Goal: Ask a question

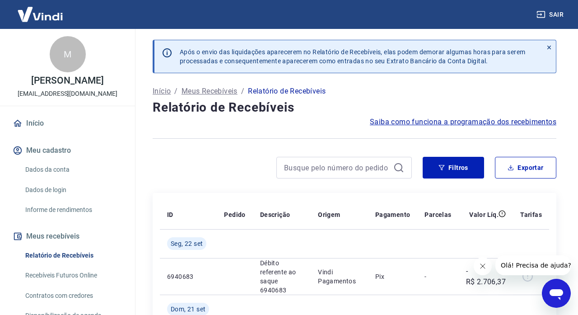
scroll to position [125, 0]
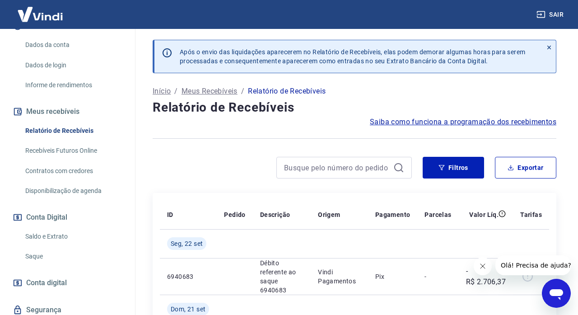
click at [559, 15] on button "Sair" at bounding box center [550, 14] width 32 height 17
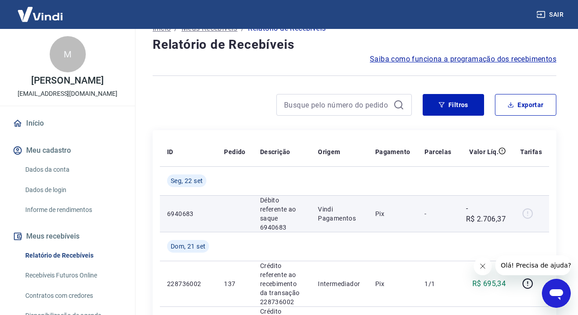
scroll to position [65, 0]
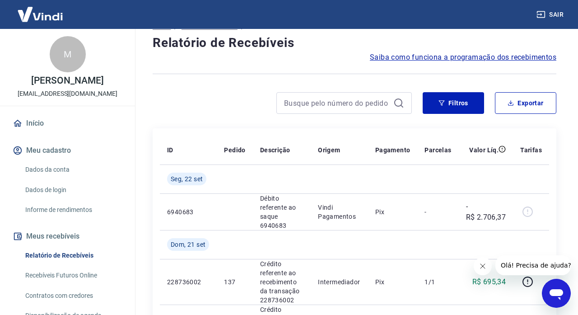
click at [90, 276] on link "Recebíveis Futuros Online" at bounding box center [73, 275] width 102 height 19
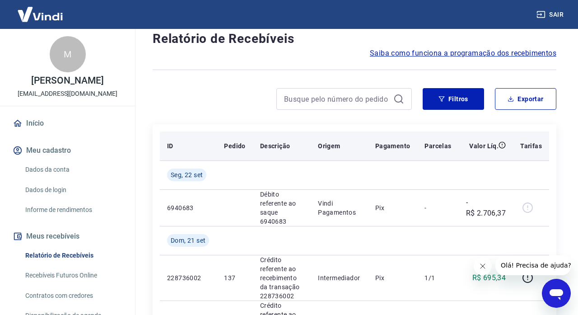
scroll to position [72, 0]
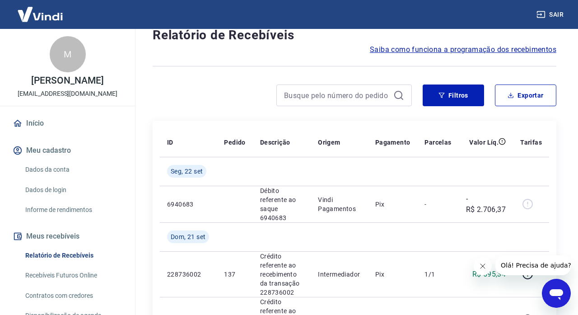
click at [525, 266] on span "Olá! Precisa de ajuda?" at bounding box center [535, 264] width 70 height 7
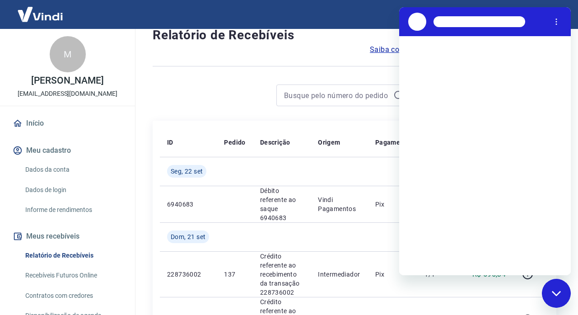
scroll to position [0, 0]
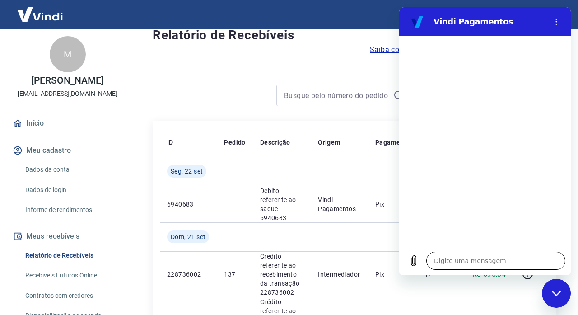
click at [440, 260] on textarea at bounding box center [495, 260] width 139 height 18
type textarea "o"
type textarea "x"
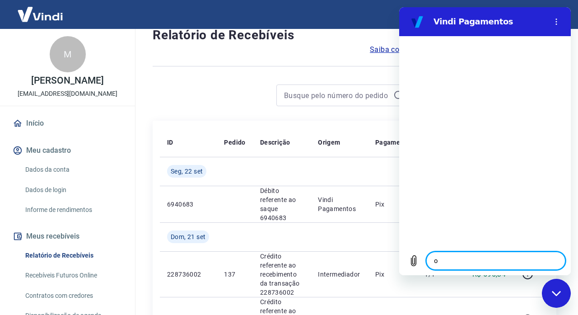
type textarea "ol"
type textarea "x"
type textarea "ol"
type textarea "x"
type textarea "ol"
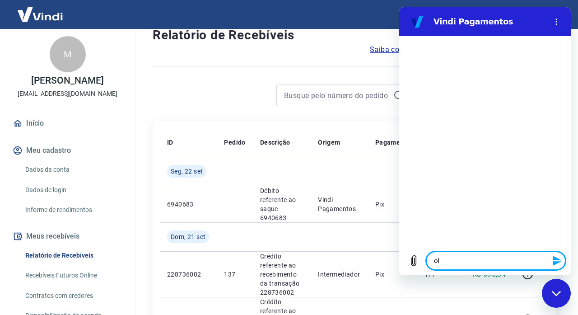
type textarea "x"
type textarea "ola"
type textarea "x"
type textarea "ola"
type textarea "x"
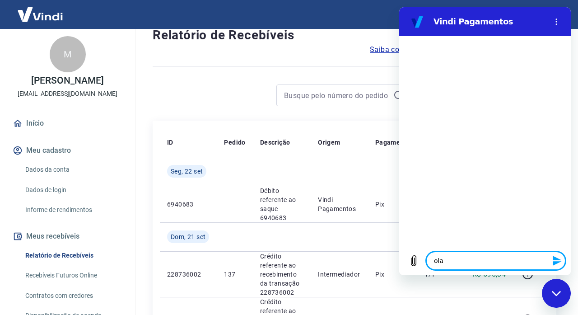
type textarea "ola b"
type textarea "x"
type textarea "ola bo"
type textarea "x"
type textarea "ola boa"
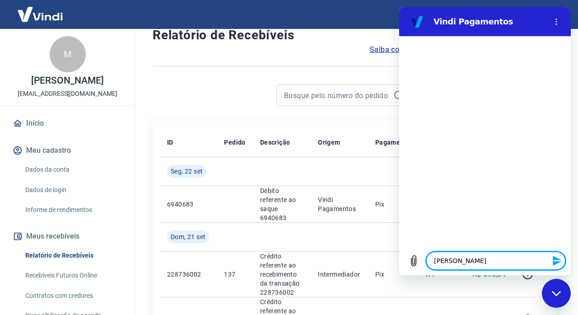
type textarea "x"
type textarea "ola boa"
type textarea "x"
type textarea "ola boa t"
type textarea "x"
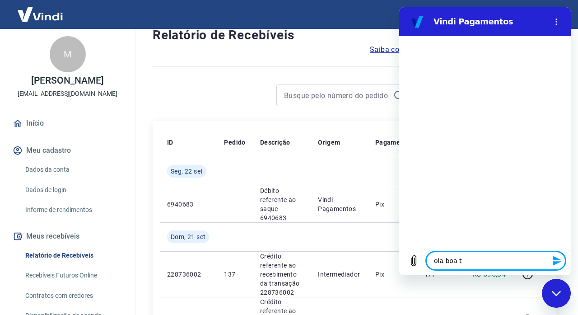
type textarea "ola boa ta"
type textarea "x"
type textarea "ola boa tar"
type textarea "x"
type textarea "ola boa tard"
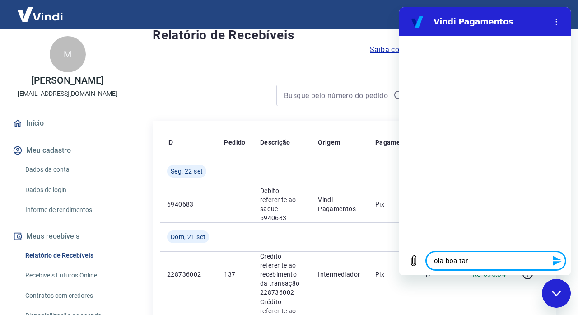
type textarea "x"
type textarea "ola boa tarde"
type textarea "x"
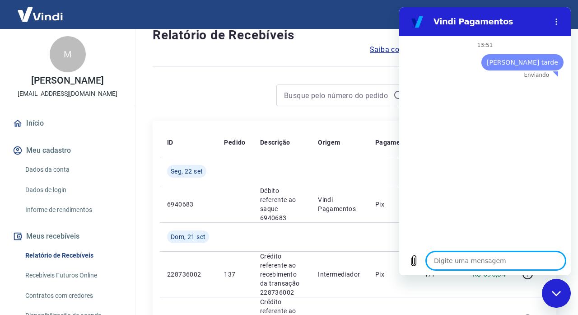
type textarea "x"
type textarea "n"
type textarea "x"
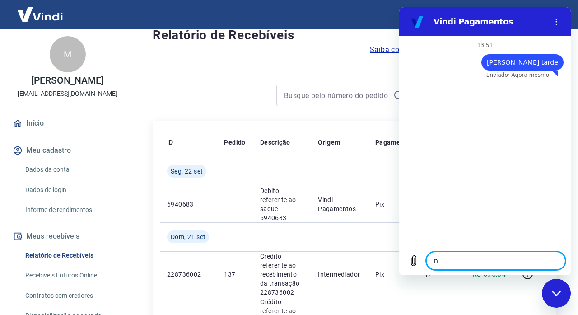
type textarea "na"
type textarea "x"
type textarea "n"
type textarea "x"
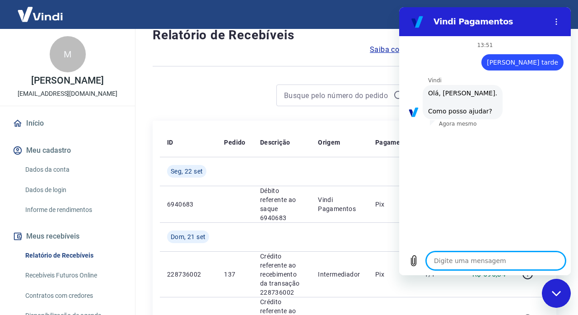
type textarea "e"
type textarea "x"
type textarea "es"
type textarea "x"
type textarea "est"
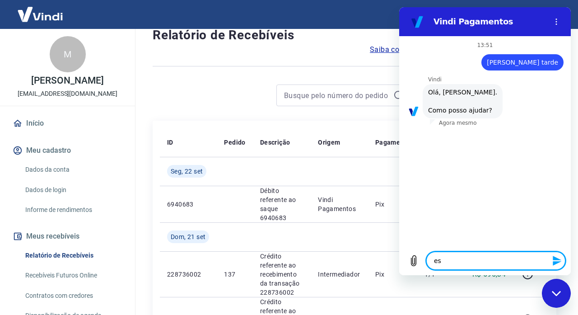
type textarea "x"
type textarea "esto"
type textarea "x"
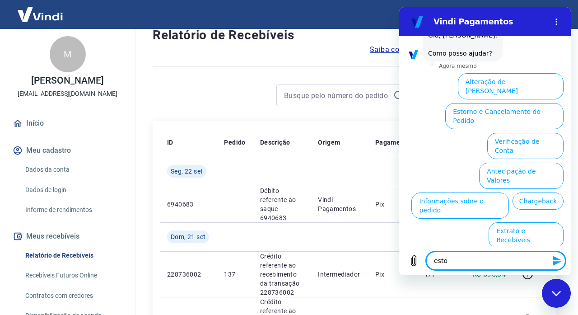
scroll to position [79, 0]
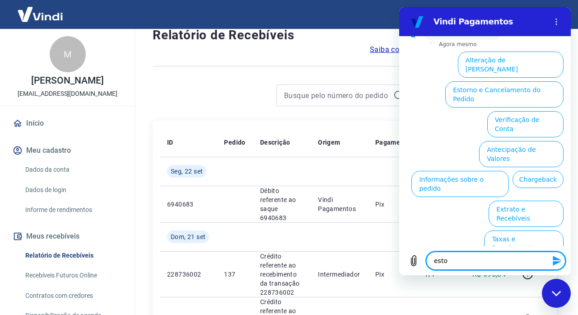
type textarea "estou"
type textarea "x"
type textarea "estou"
type textarea "x"
type textarea "estou"
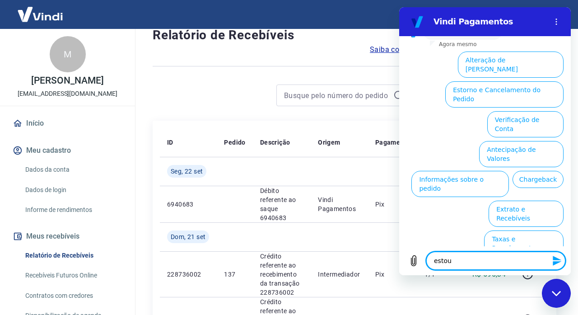
type textarea "x"
type textarea "esto"
type textarea "x"
type textarea "est"
type textarea "x"
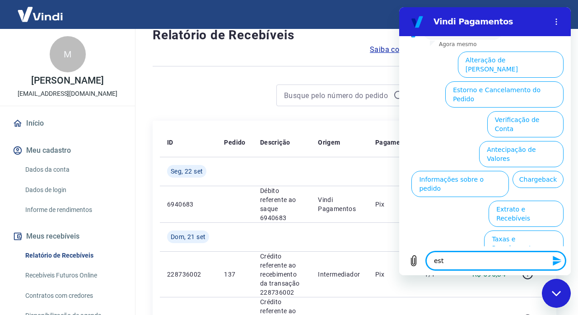
type textarea "es"
type textarea "x"
type textarea "e"
type textarea "x"
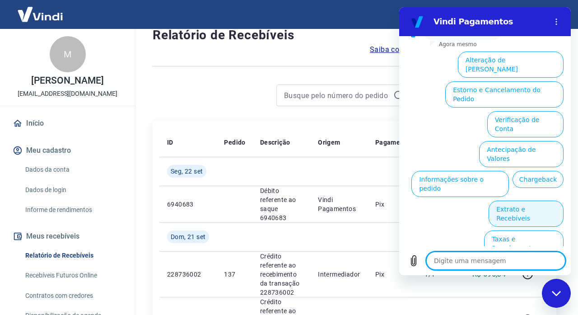
click at [517, 200] on button "Extrato e Recebíveis" at bounding box center [525, 213] width 75 height 26
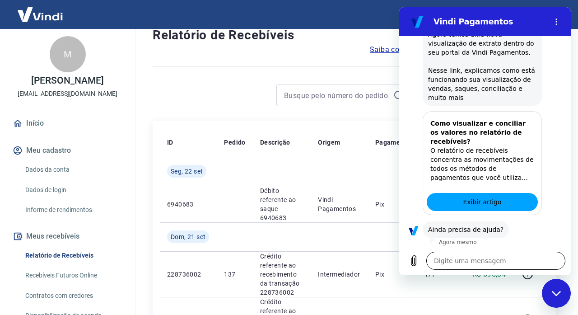
scroll to position [159, 0]
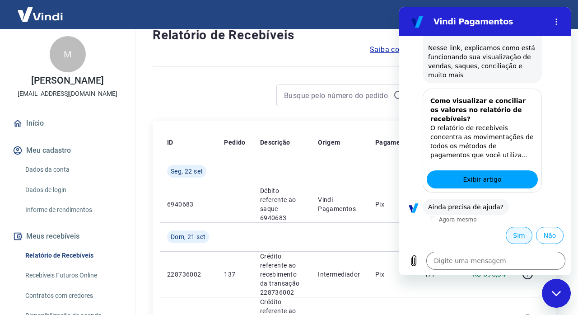
click at [512, 237] on button "Sim" at bounding box center [518, 235] width 27 height 17
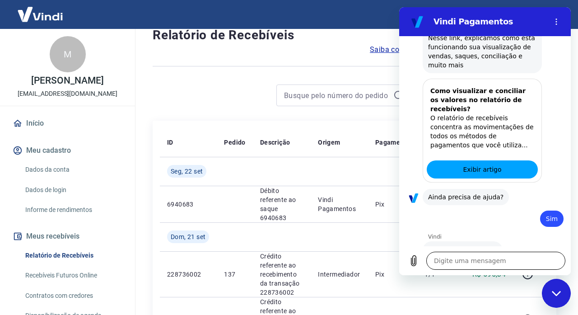
type textarea "x"
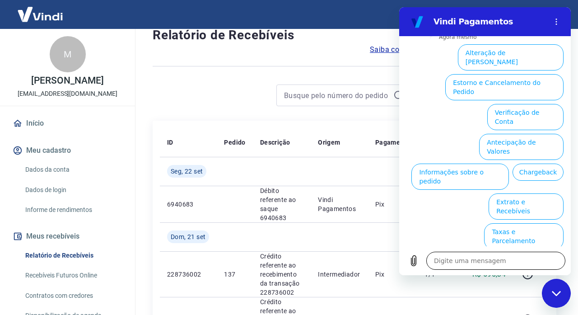
scroll to position [403, 0]
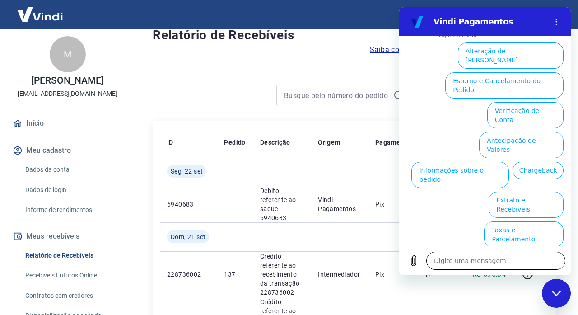
click at [473, 257] on textarea at bounding box center [495, 260] width 139 height 18
type textarea "n"
type textarea "x"
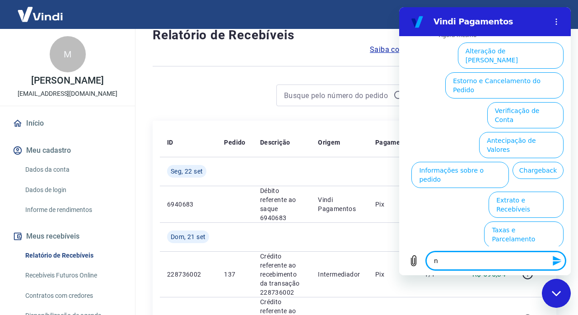
type textarea "na"
type textarea "x"
type textarea "nao"
type textarea "x"
type textarea "nao"
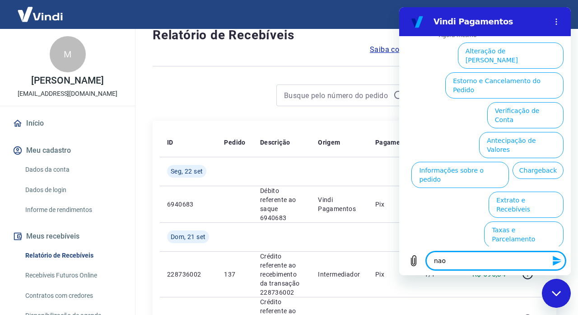
type textarea "x"
type textarea "nao c"
type textarea "x"
type textarea "nao co"
type textarea "x"
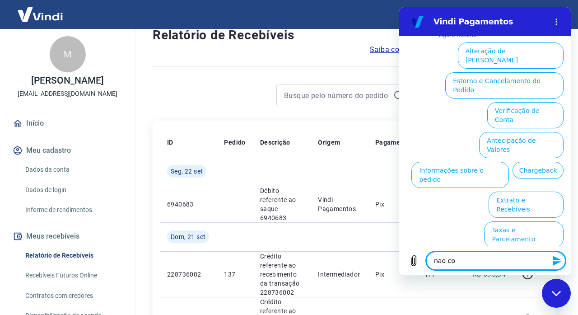
type textarea "nao con"
type textarea "x"
type textarea "nao coni"
type textarea "x"
type textarea "nao conig"
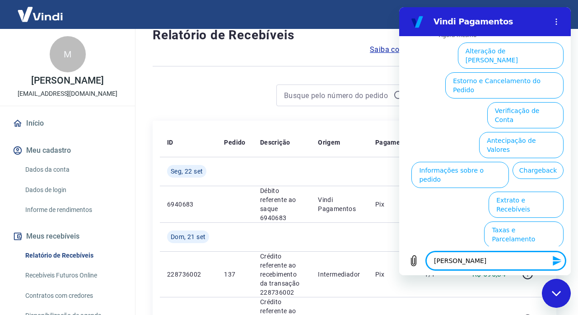
type textarea "x"
type textarea "nao conigo"
type textarea "x"
type textarea "nao conigo"
type textarea "x"
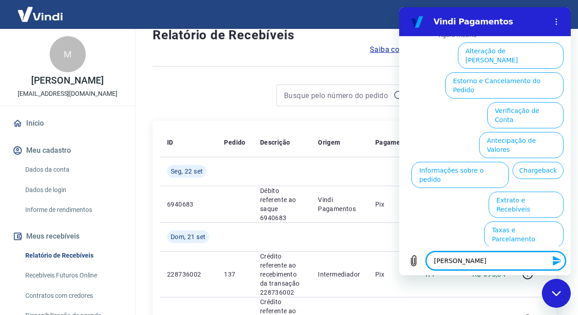
type textarea "nao conigo"
type textarea "x"
type textarea "nao conig"
type textarea "x"
type textarea "nao coni"
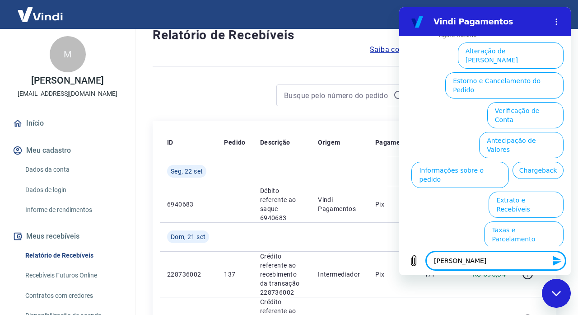
type textarea "x"
type textarea "nao con"
type textarea "x"
type textarea "nao cons"
type textarea "x"
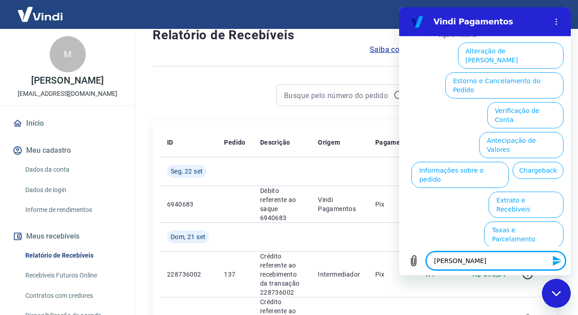
type textarea "nao consi"
type textarea "x"
type textarea "nao consig"
type textarea "x"
type textarea "nao consigo"
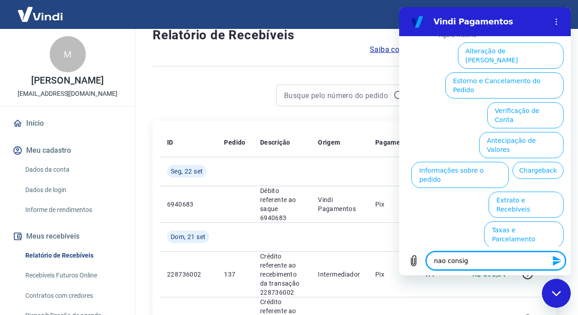
type textarea "x"
type textarea "nao consigo"
type textarea "x"
type textarea "nao consigo e"
type textarea "x"
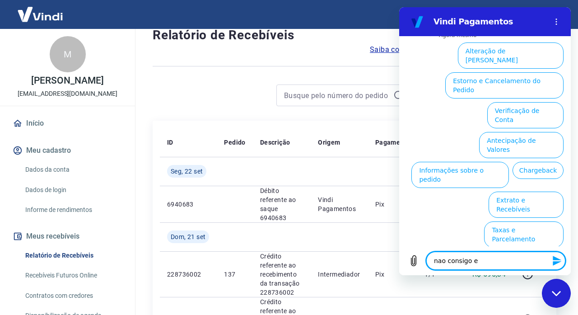
type textarea "nao consigo en"
type textarea "x"
type textarea "nao consigo ent"
type textarea "x"
type textarea "nao consigo entr"
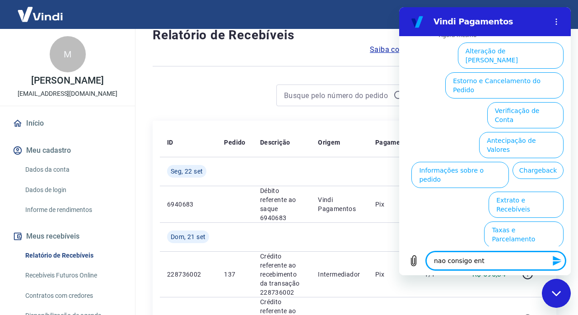
type textarea "x"
type textarea "nao consigo entre"
type textarea "x"
type textarea "nao consigo entren"
type textarea "x"
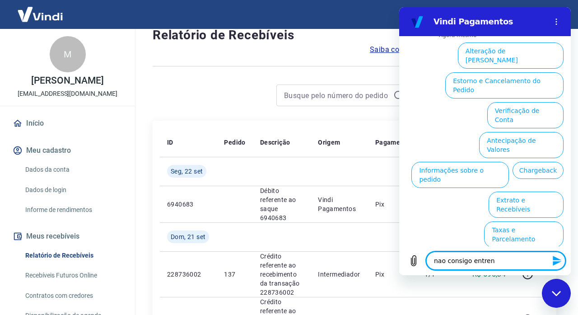
type textarea "nao consigo entrend"
type textarea "x"
type textarea "nao consigo entrende"
type textarea "x"
type textarea "nao consigo entrend"
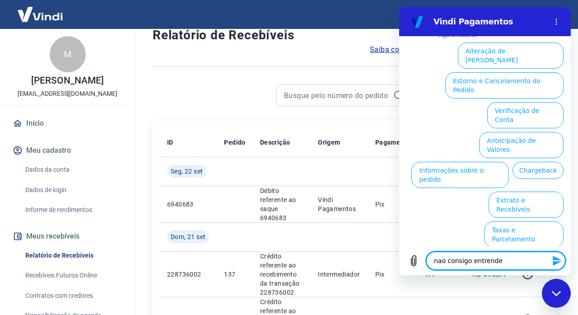
type textarea "x"
type textarea "nao consigo entrende"
type textarea "x"
type textarea "nao consigo entrender"
type textarea "x"
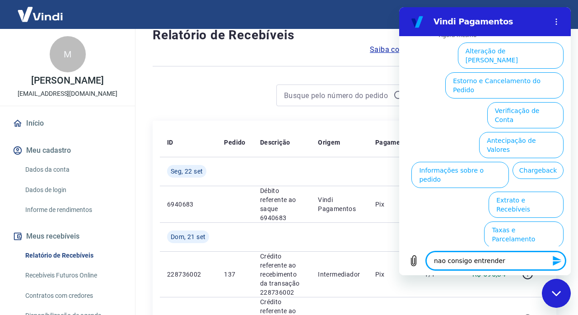
type textarea "nao consigo entrender"
type textarea "x"
type textarea "nao consigo entrender"
type textarea "x"
type textarea "nao consigo entrende"
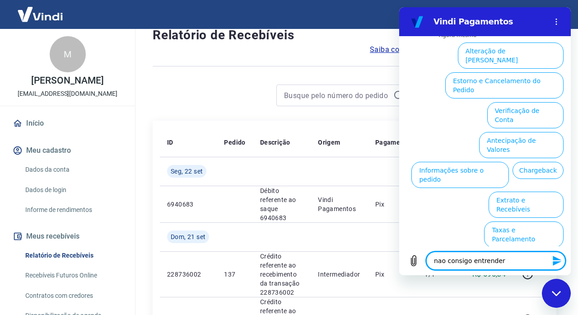
type textarea "x"
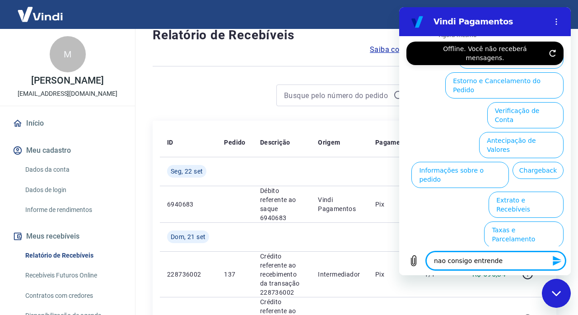
type textarea "nao consigo entrend"
type textarea "x"
type textarea "nao consigo entren"
type textarea "x"
type textarea "nao consigo entre"
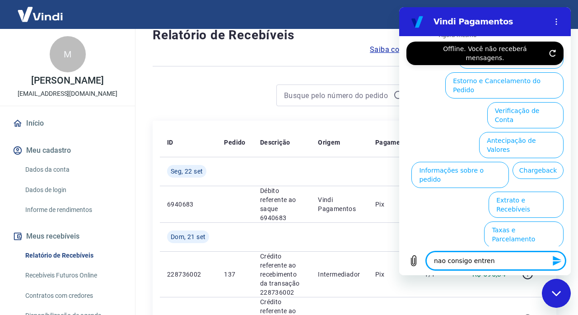
type textarea "x"
type textarea "nao consigo entr"
type textarea "x"
type textarea "nao consigo ent"
type textarea "x"
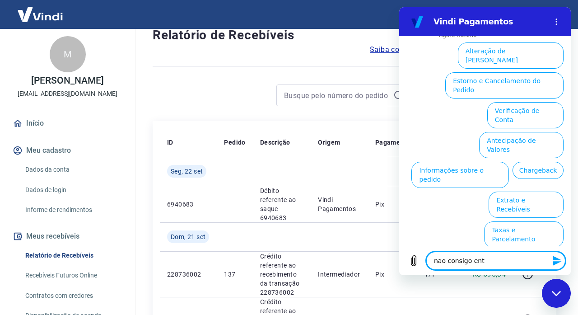
type textarea "nao consigo ente"
type textarea "x"
type textarea "nao consigo enten"
type textarea "x"
type textarea "nao consigo entend"
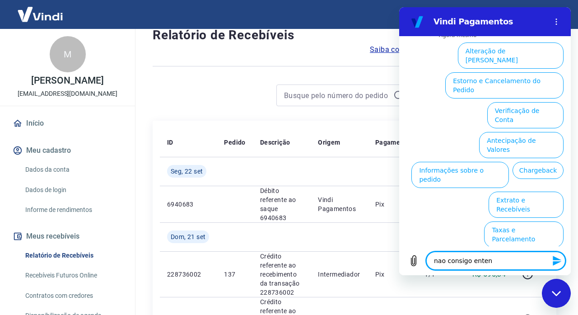
type textarea "x"
type textarea "nao consigo entende"
type textarea "x"
type textarea "nao consigo entender"
type textarea "x"
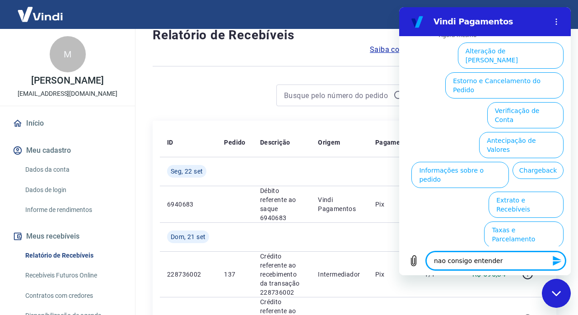
type textarea "nao consigo entender"
type textarea "x"
type textarea "nao consigo entender o"
type textarea "x"
type textarea "nao consigo entender os"
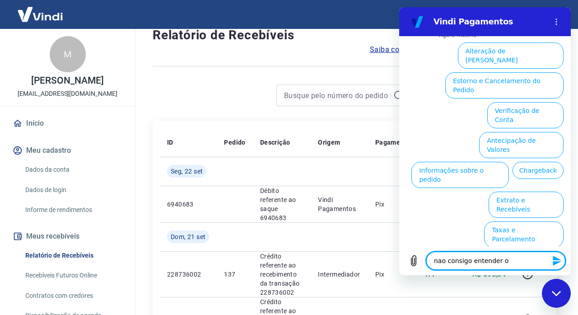
type textarea "x"
type textarea "nao consigo entender os"
type textarea "x"
type textarea "nao consigo entender os r"
type textarea "x"
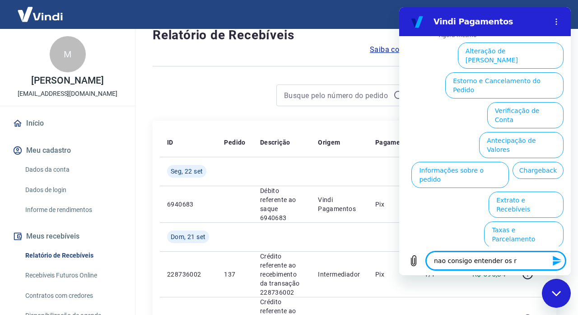
type textarea "nao consigo entender os re"
type textarea "x"
type textarea "nao consigo entender os rec"
type textarea "x"
type textarea "nao consigo entender os rece"
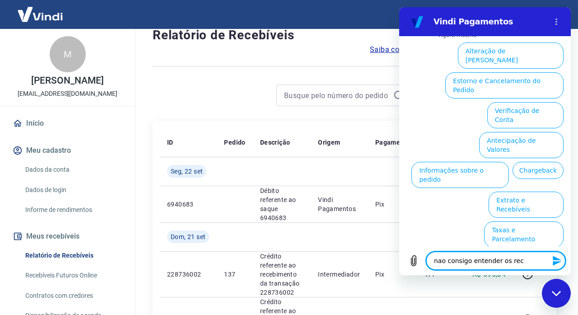
type textarea "x"
type textarea "nao consigo entender os receb"
type textarea "x"
type textarea "nao consigo entender os recebi"
type textarea "x"
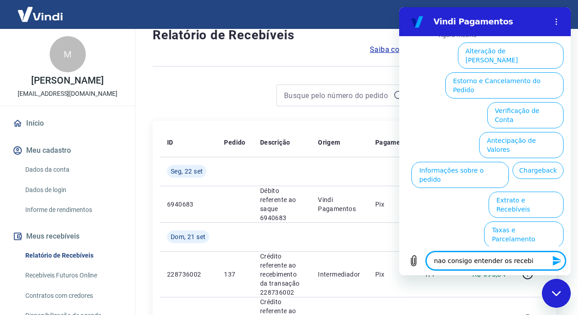
type textarea "nao consigo entender os recebiv"
type textarea "x"
type textarea "nao consigo entender os recebive"
type textarea "x"
type textarea "nao consigo entender os recebiveo"
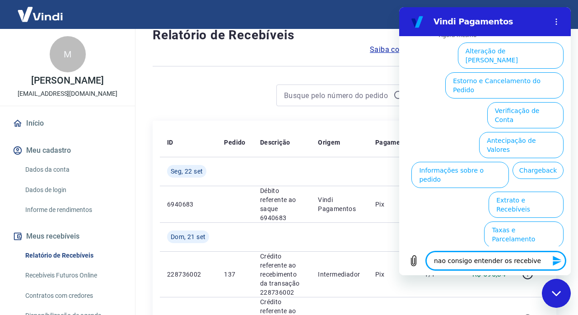
type textarea "x"
type textarea "nao consigo entender os recebiveos"
type textarea "x"
type textarea "nao consigo entender os recebiveo"
type textarea "x"
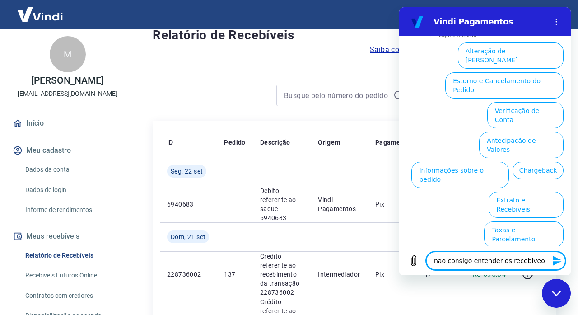
type textarea "nao consigo entender os recebive"
type textarea "x"
type textarea "nao consigo entender os recebiv"
type textarea "x"
type textarea "nao consigo entender os recebive"
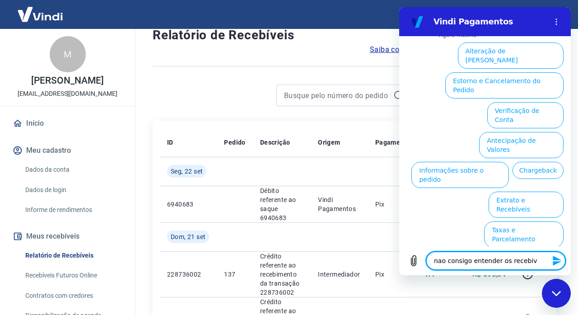
type textarea "x"
type textarea "nao consigo entender os recebivei"
type textarea "x"
type textarea "nao consigo entender os recebiveis"
type textarea "x"
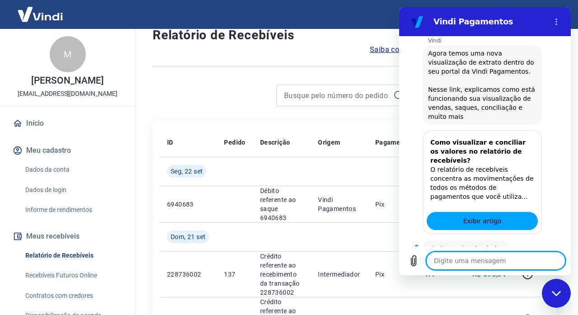
scroll to position [128, 0]
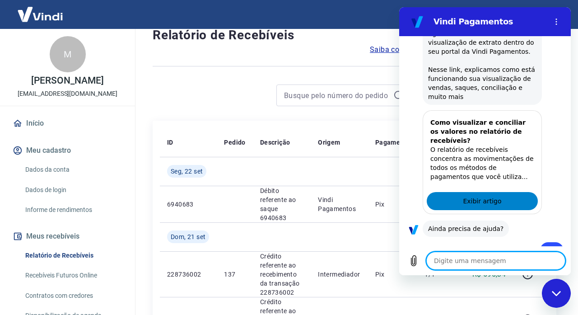
click at [472, 204] on span "Exibir artigo" at bounding box center [482, 200] width 38 height 11
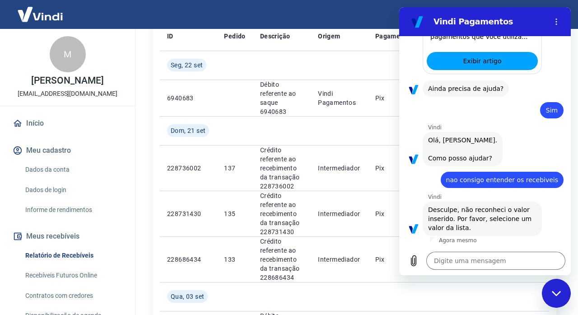
scroll to position [286, 0]
click at [551, 298] on div "Fechar janela de mensagens" at bounding box center [555, 292] width 27 height 27
type textarea "x"
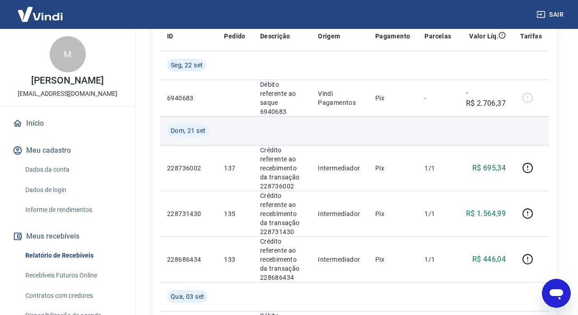
click at [490, 132] on td at bounding box center [486, 130] width 55 height 29
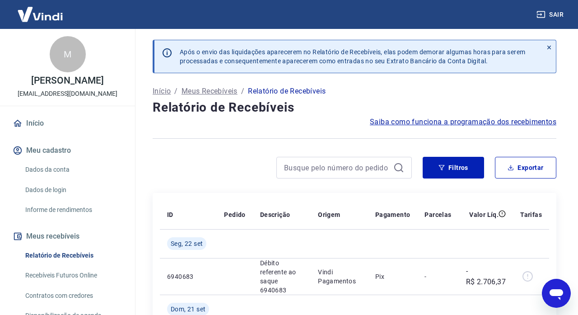
scroll to position [0, 0]
click at [492, 125] on span "Saiba como funciona a programação dos recebimentos" at bounding box center [463, 121] width 186 height 11
